Goal: Information Seeking & Learning: Learn about a topic

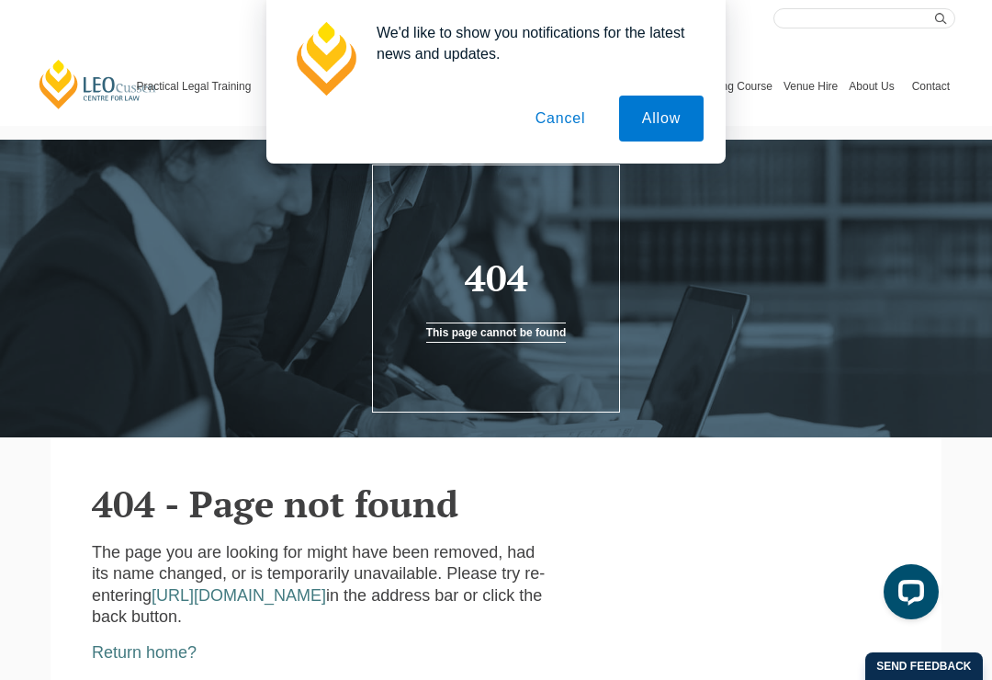
click at [560, 124] on button "Cancel" at bounding box center [561, 119] width 96 height 46
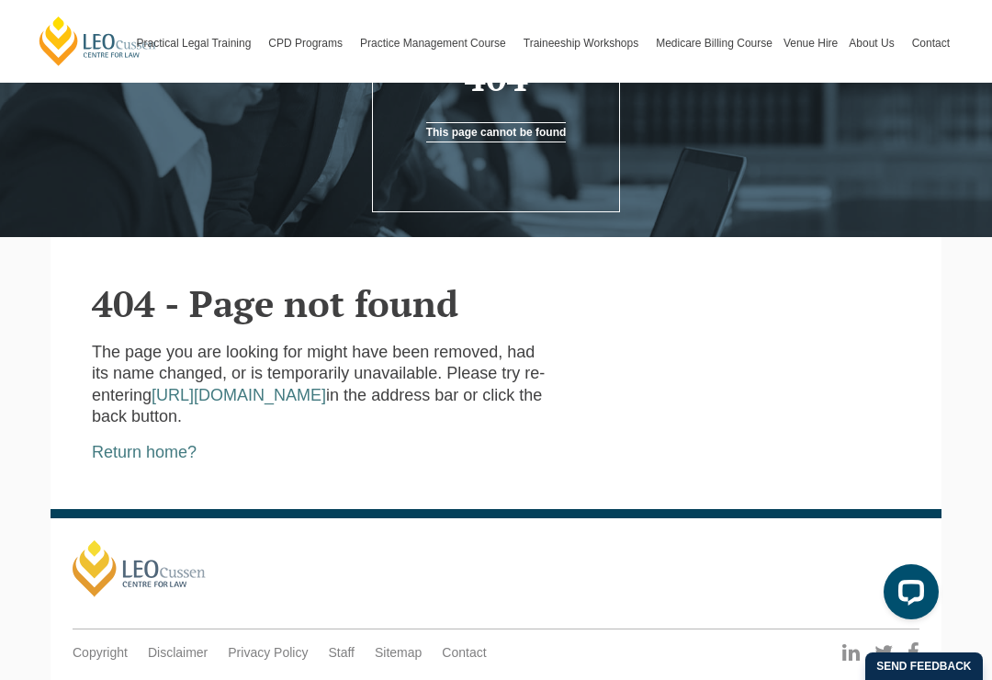
scroll to position [301, 0]
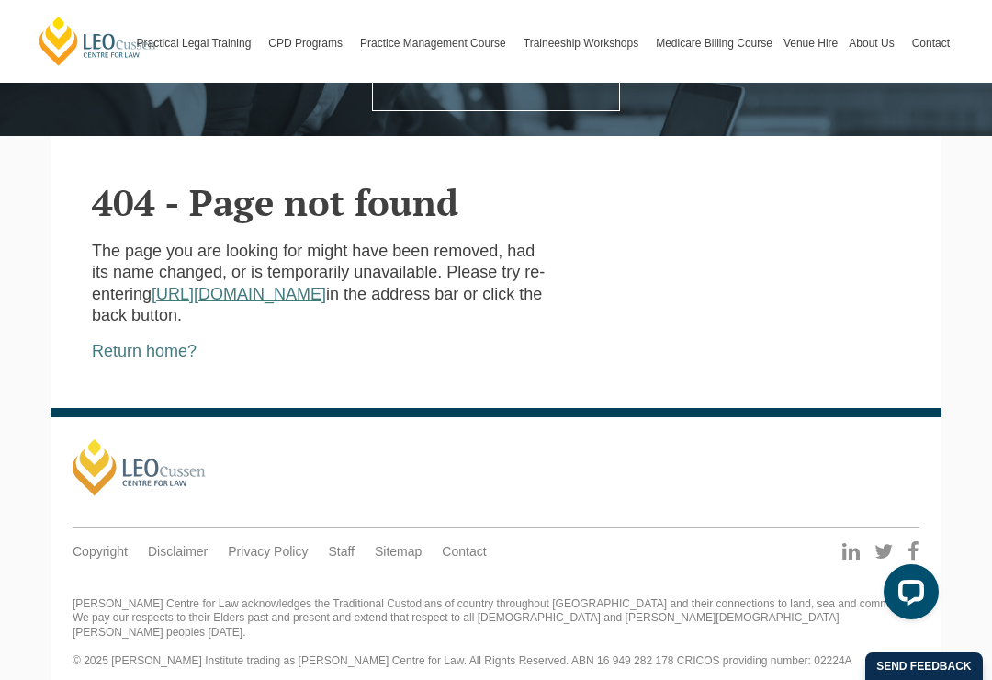
click at [324, 301] on link "https://www.leocussen.edu.au" at bounding box center [239, 294] width 175 height 18
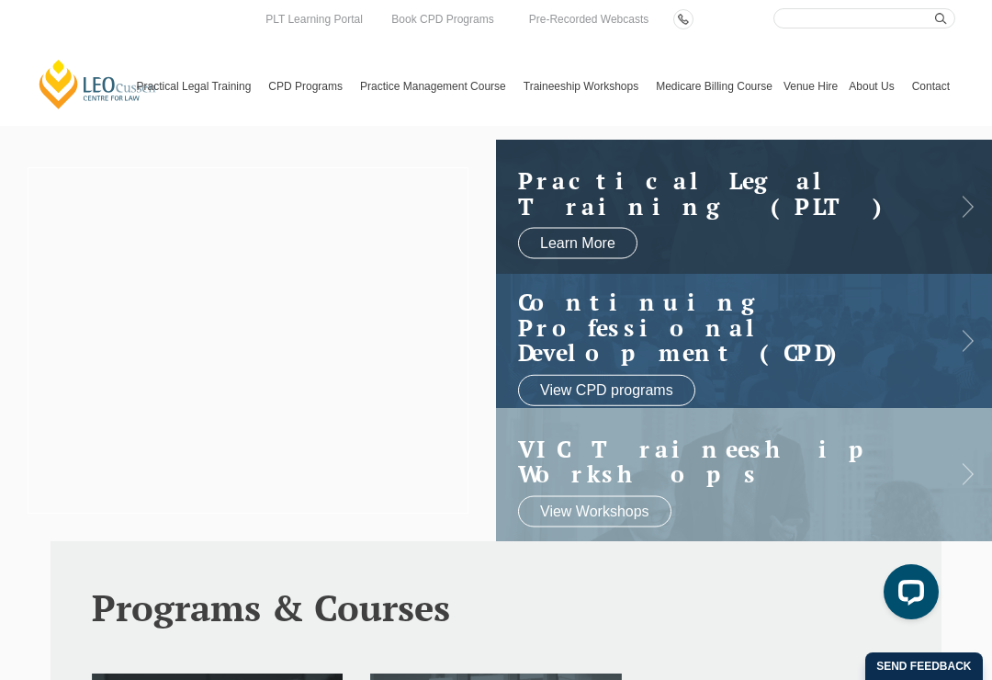
click at [286, 394] on div at bounding box center [248, 340] width 496 height 401
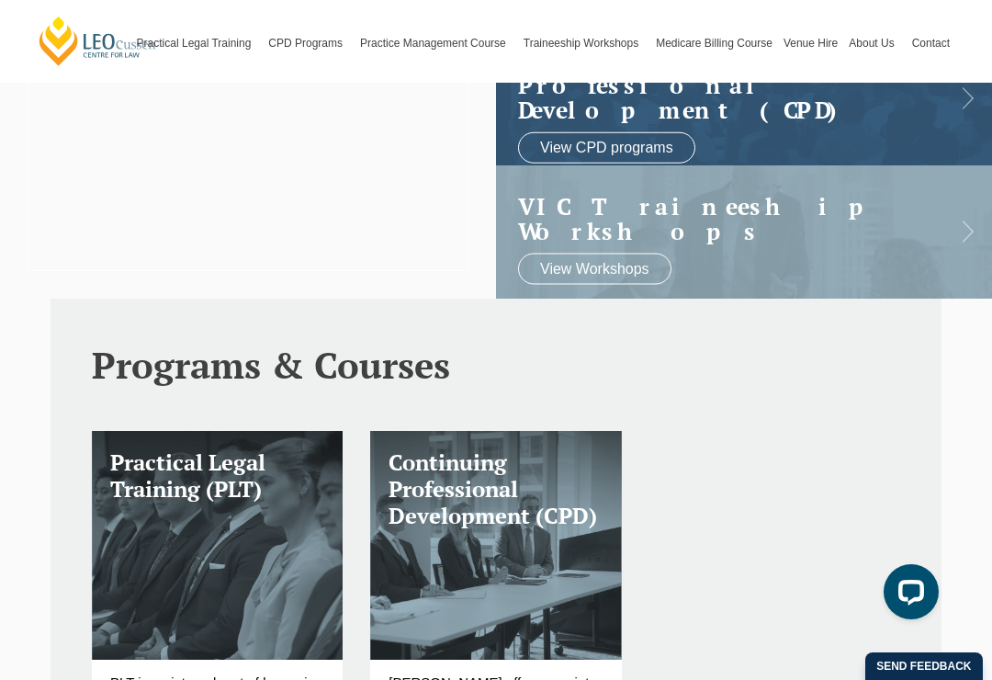
scroll to position [360, 0]
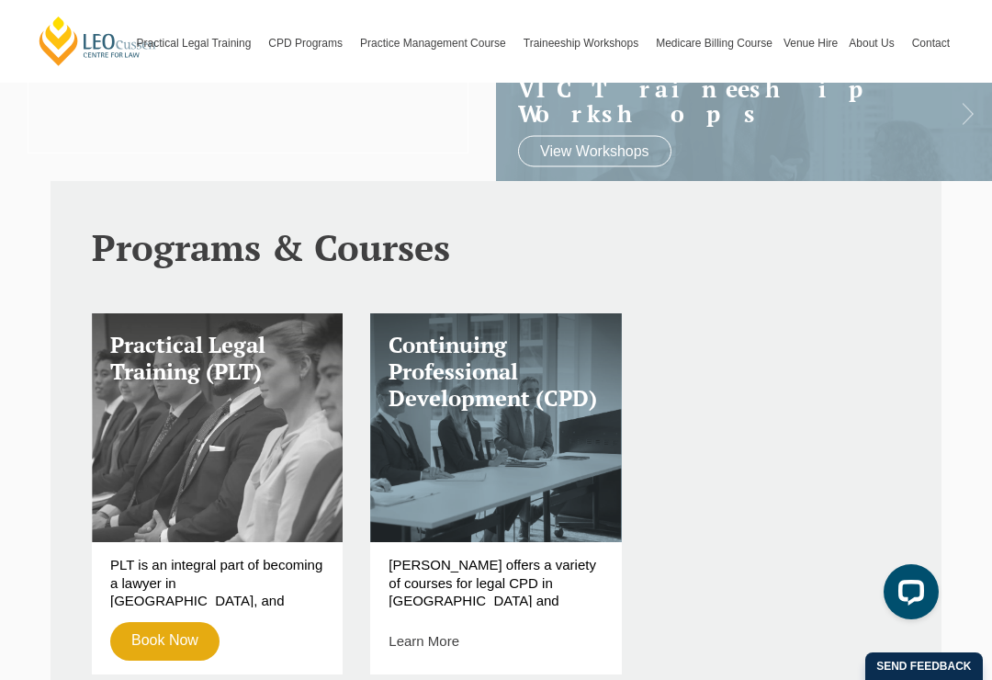
click at [284, 415] on link "Practical Legal Training (PLT)" at bounding box center [217, 427] width 251 height 229
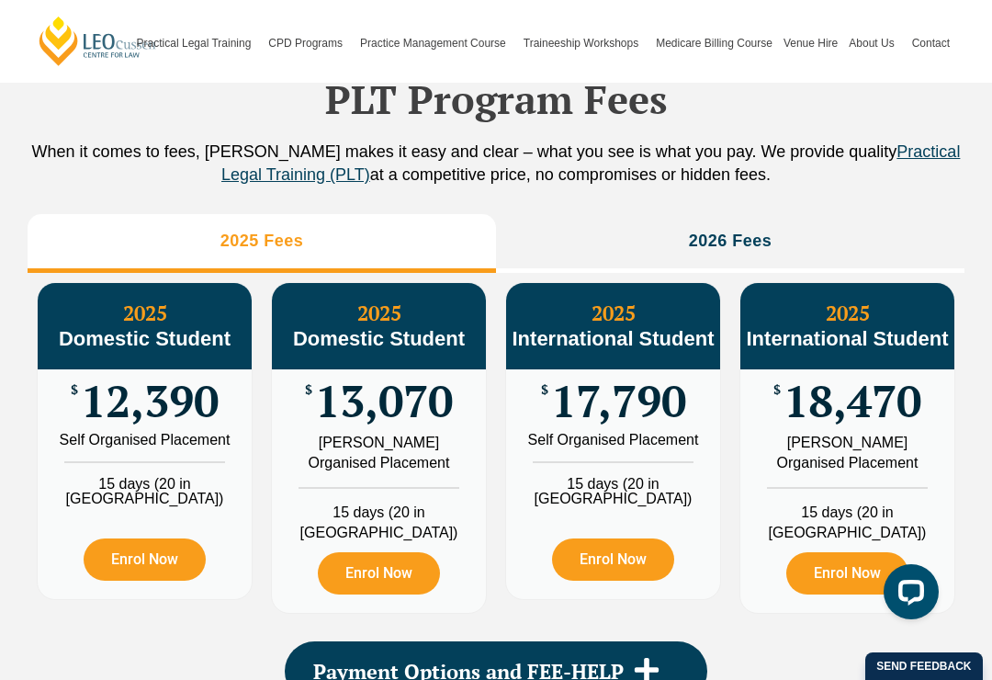
scroll to position [2046, 0]
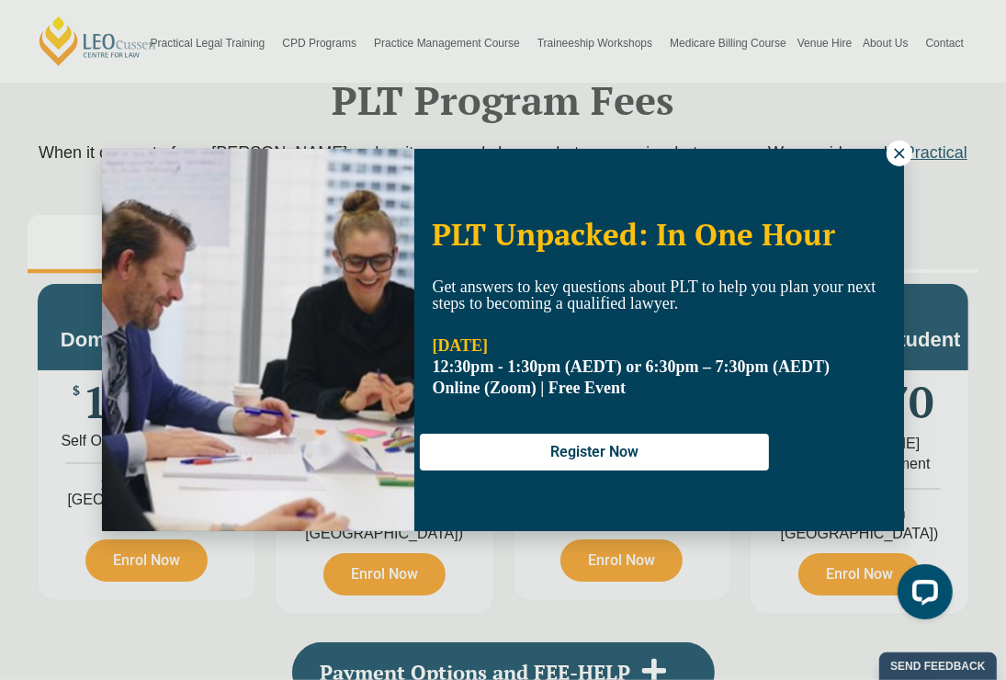
click at [894, 147] on icon at bounding box center [899, 153] width 17 height 17
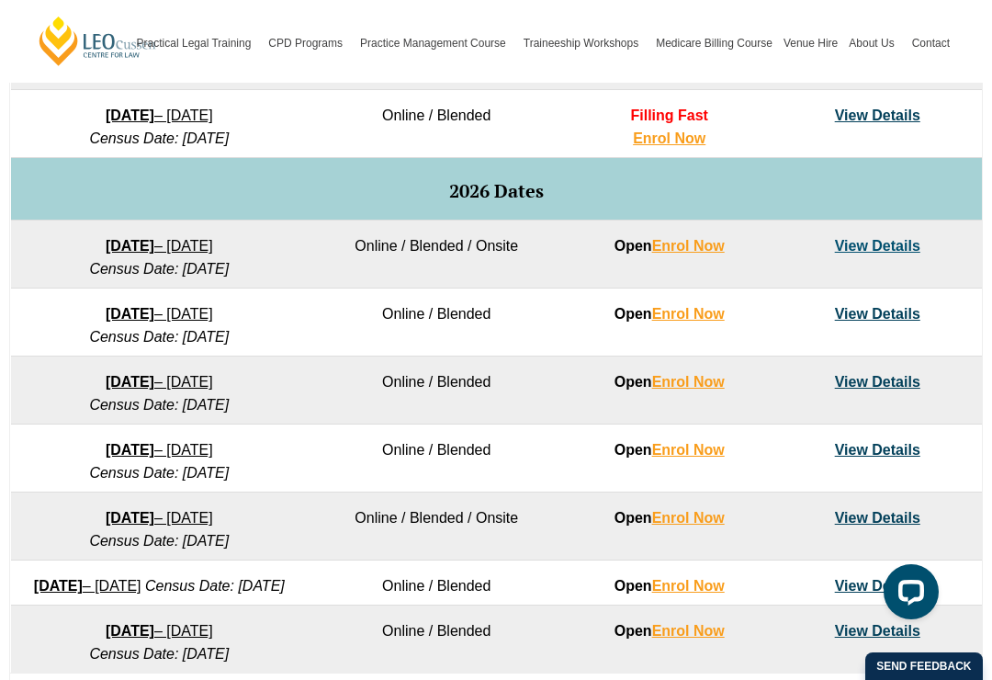
scroll to position [1083, 0]
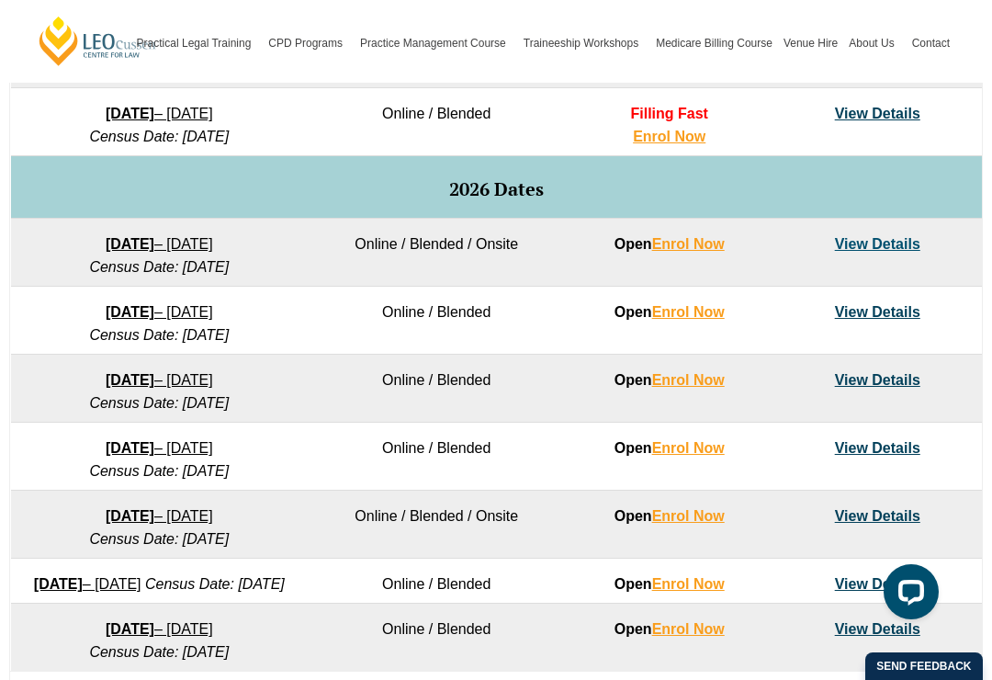
drag, startPoint x: 157, startPoint y: 332, endPoint x: 275, endPoint y: 336, distance: 117.7
click at [275, 336] on td "16 February 2026 – 3 July 2026 Census Date: 16 March 2026" at bounding box center [160, 321] width 298 height 68
